Goal: Find specific page/section: Find specific page/section

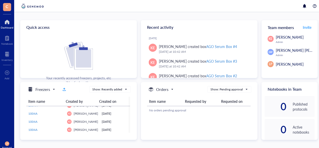
scroll to position [4046, 0]
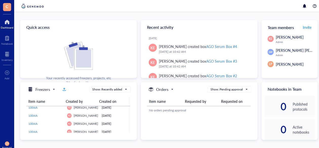
click at [7, 22] on div at bounding box center [7, 22] width 13 height 8
click at [6, 5] on span "C" at bounding box center [7, 6] width 3 height 6
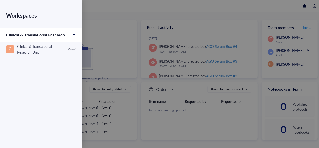
drag, startPoint x: 105, startPoint y: 1, endPoint x: 105, endPoint y: 5, distance: 4.3
click at [105, 3] on div at bounding box center [159, 74] width 319 height 148
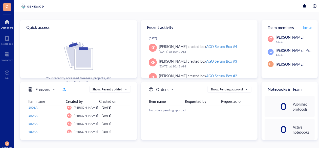
click at [53, 89] on span "Freezers" at bounding box center [40, 89] width 27 height 6
click at [100, 39] on div "Quick access Your recently accessed freezers, projects, etc will be displayed h…" at bounding box center [78, 49] width 116 height 58
